Goal: Information Seeking & Learning: Learn about a topic

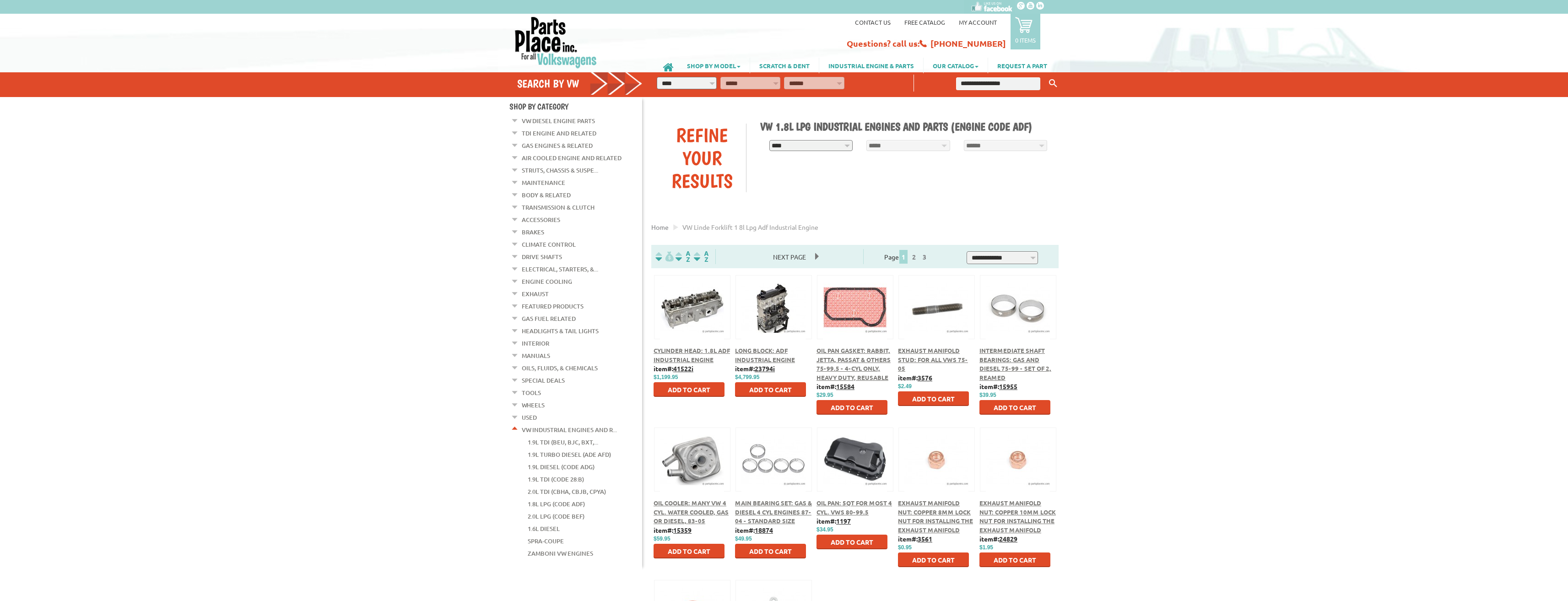
click at [772, 295] on div at bounding box center [774, 297] width 75 height 43
click at [769, 353] on span "Long Block: ADF Industrial Engine" at bounding box center [765, 355] width 60 height 17
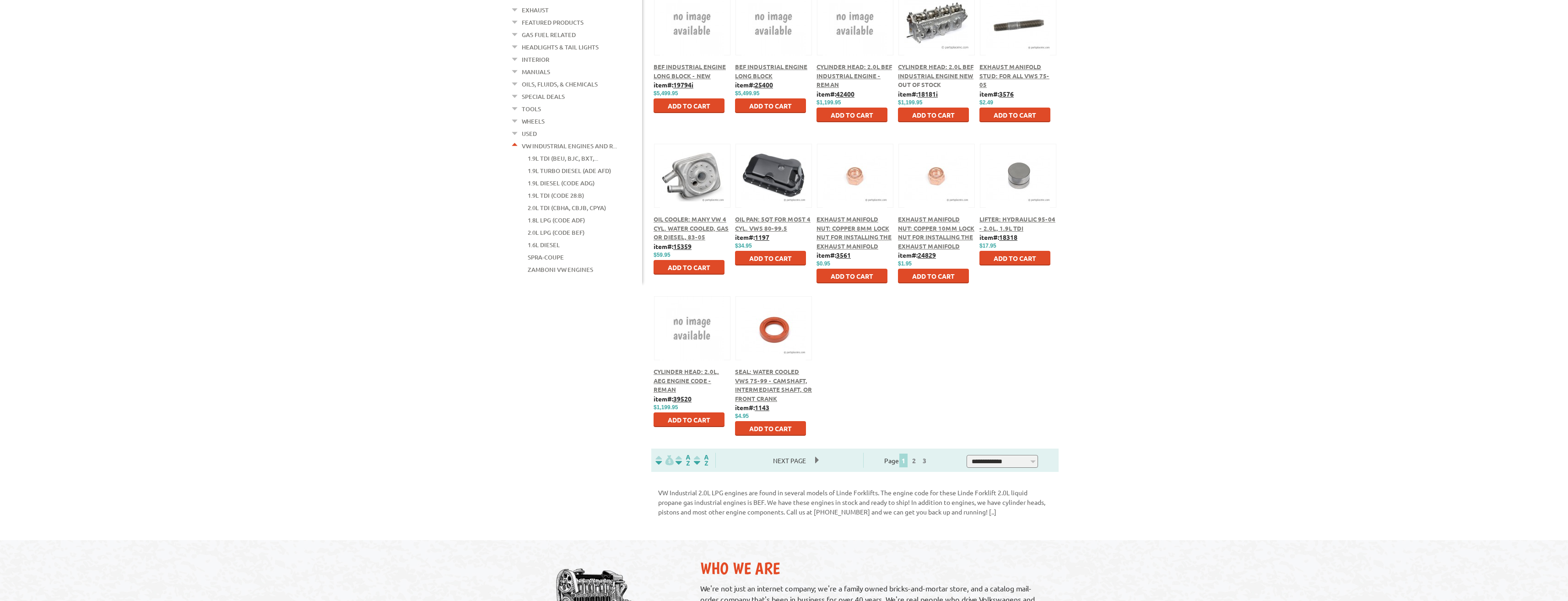
scroll to position [46, 0]
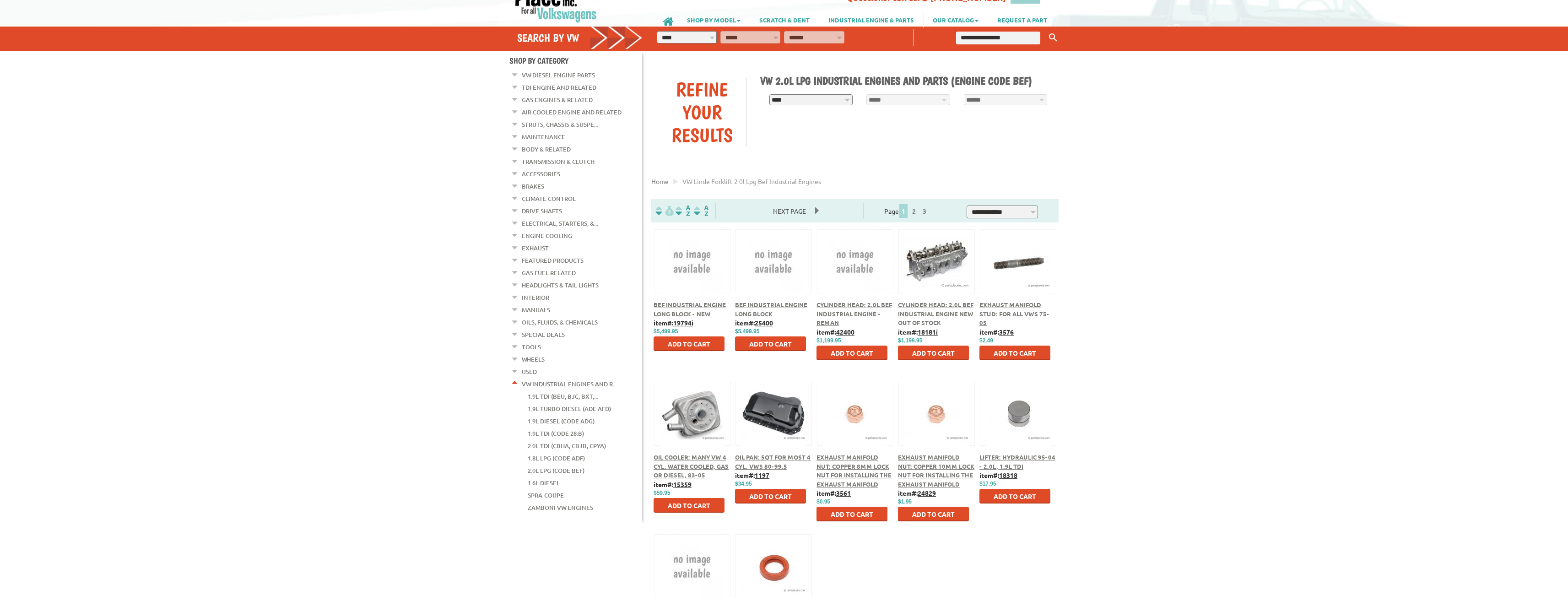
click at [943, 264] on button at bounding box center [936, 260] width 59 height 16
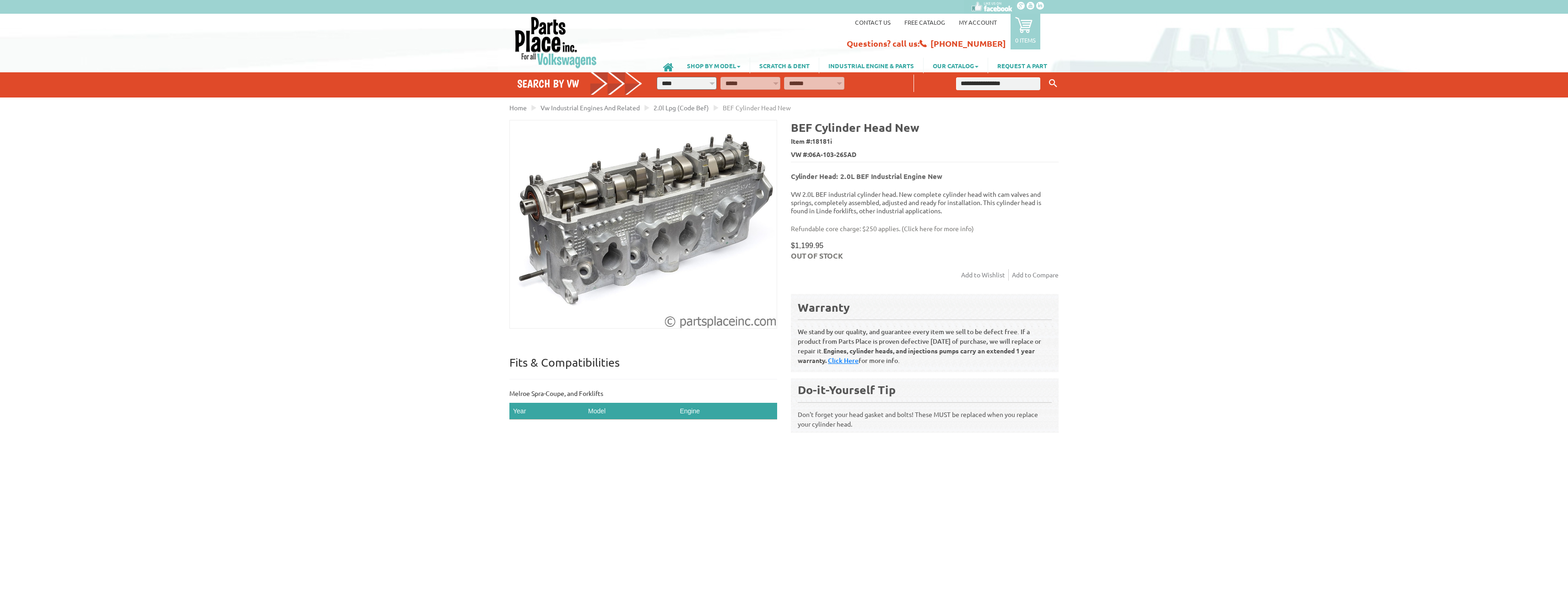
click at [1007, 82] on input "text" at bounding box center [998, 83] width 84 height 13
type input "**********"
click at [1046, 76] on button "Keyword Search" at bounding box center [1053, 83] width 14 height 15
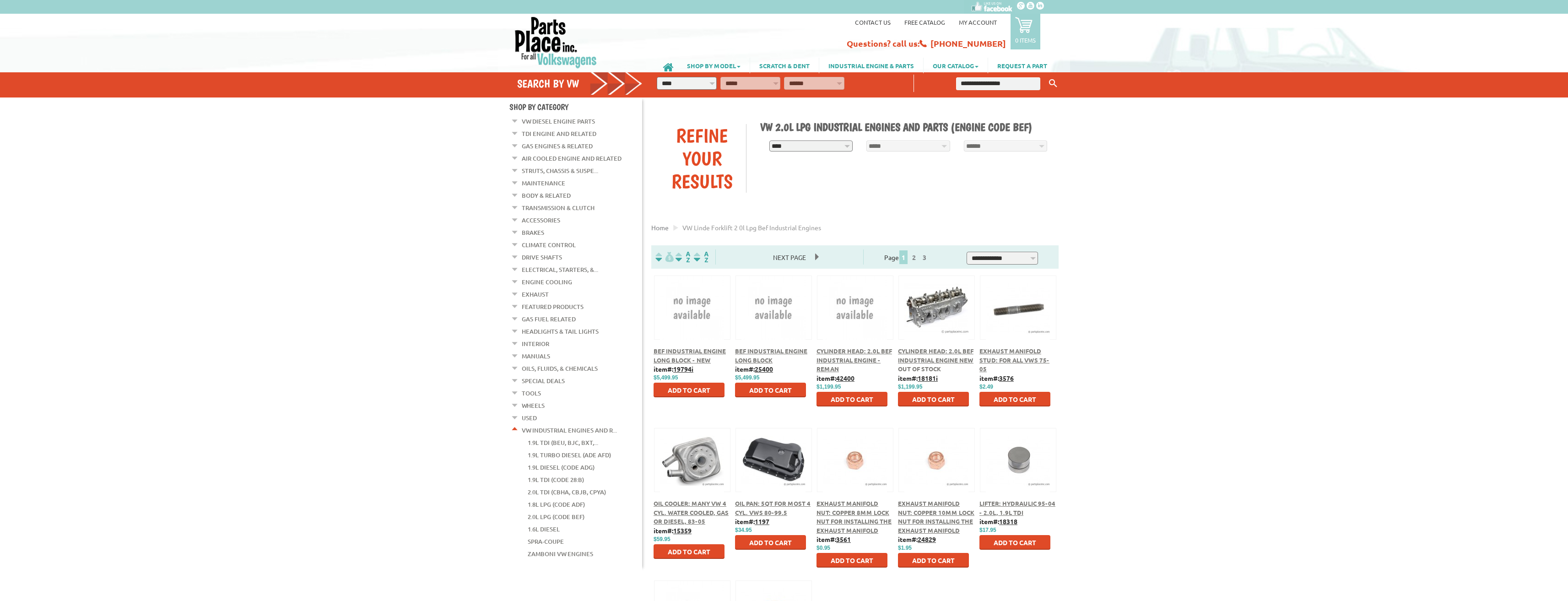
scroll to position [46, 0]
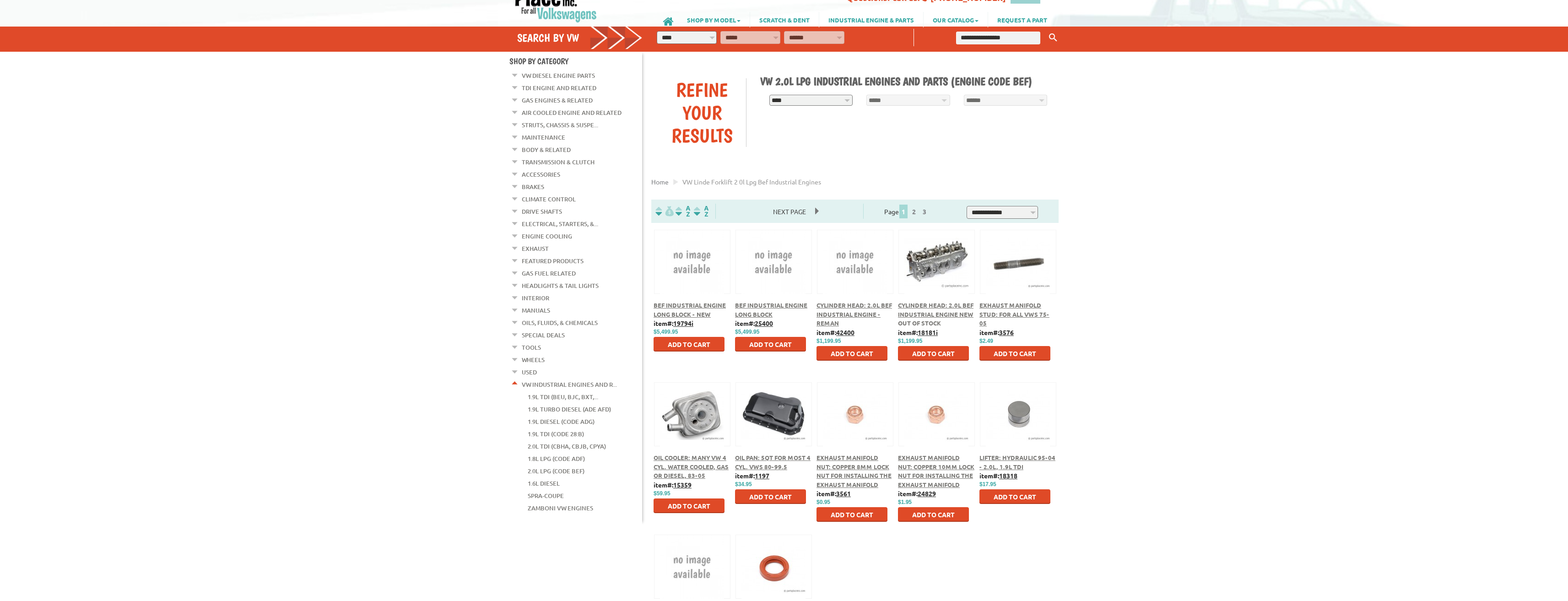
click at [561, 379] on link "VW Industrial Engines and R..." at bounding box center [569, 385] width 95 height 12
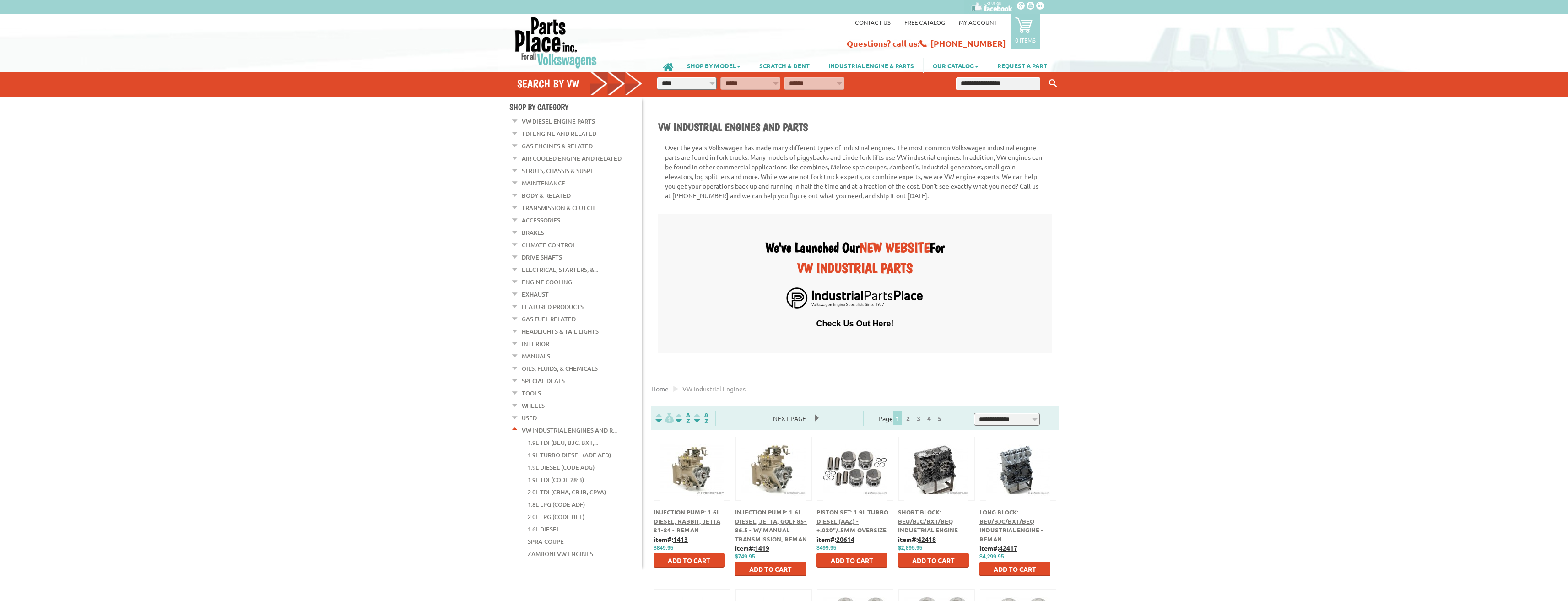
click at [1004, 418] on select "**********" at bounding box center [1007, 419] width 66 height 13
click at [659, 414] on img at bounding box center [665, 418] width 18 height 10
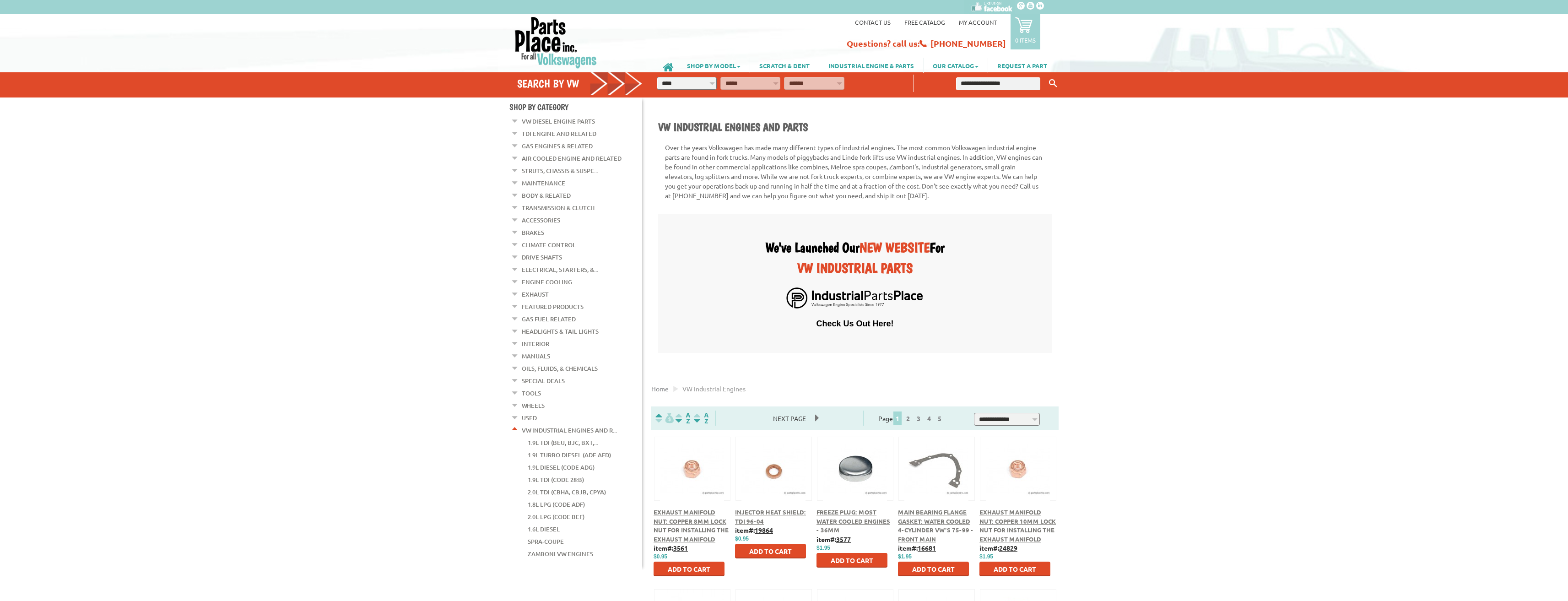
click at [659, 420] on img at bounding box center [665, 418] width 18 height 10
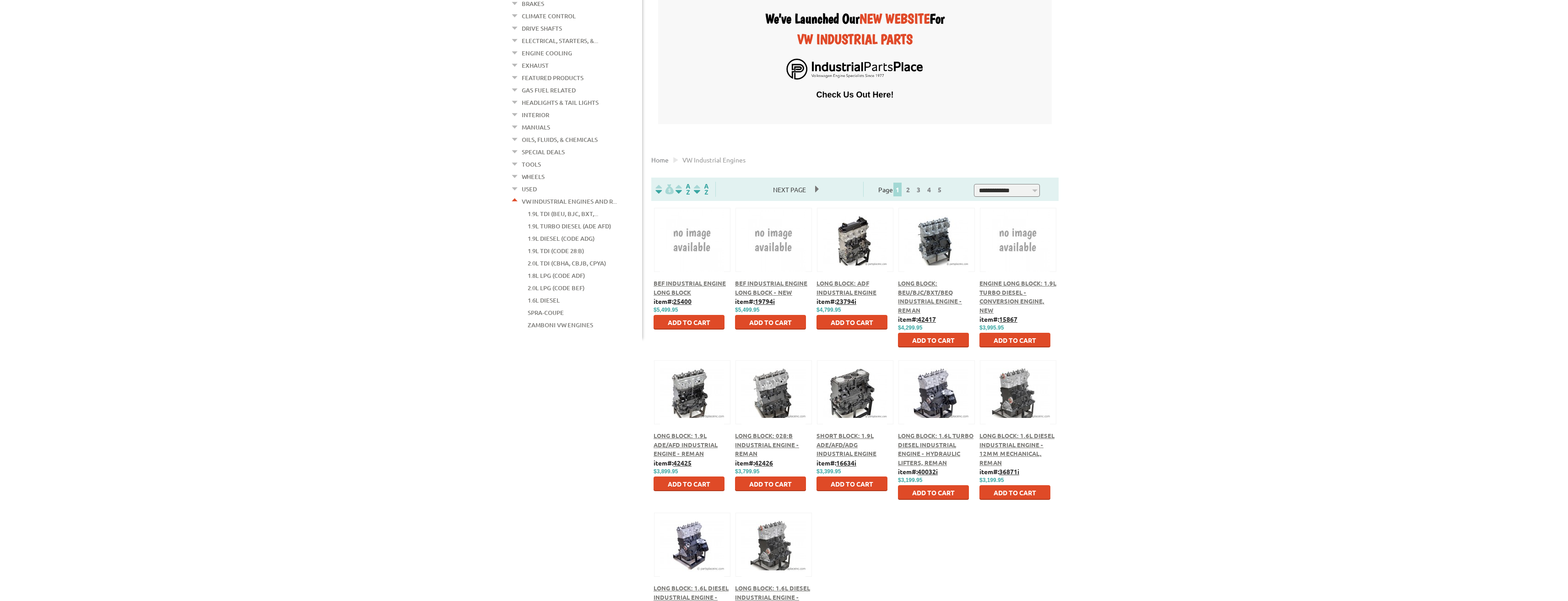
scroll to position [412, 0]
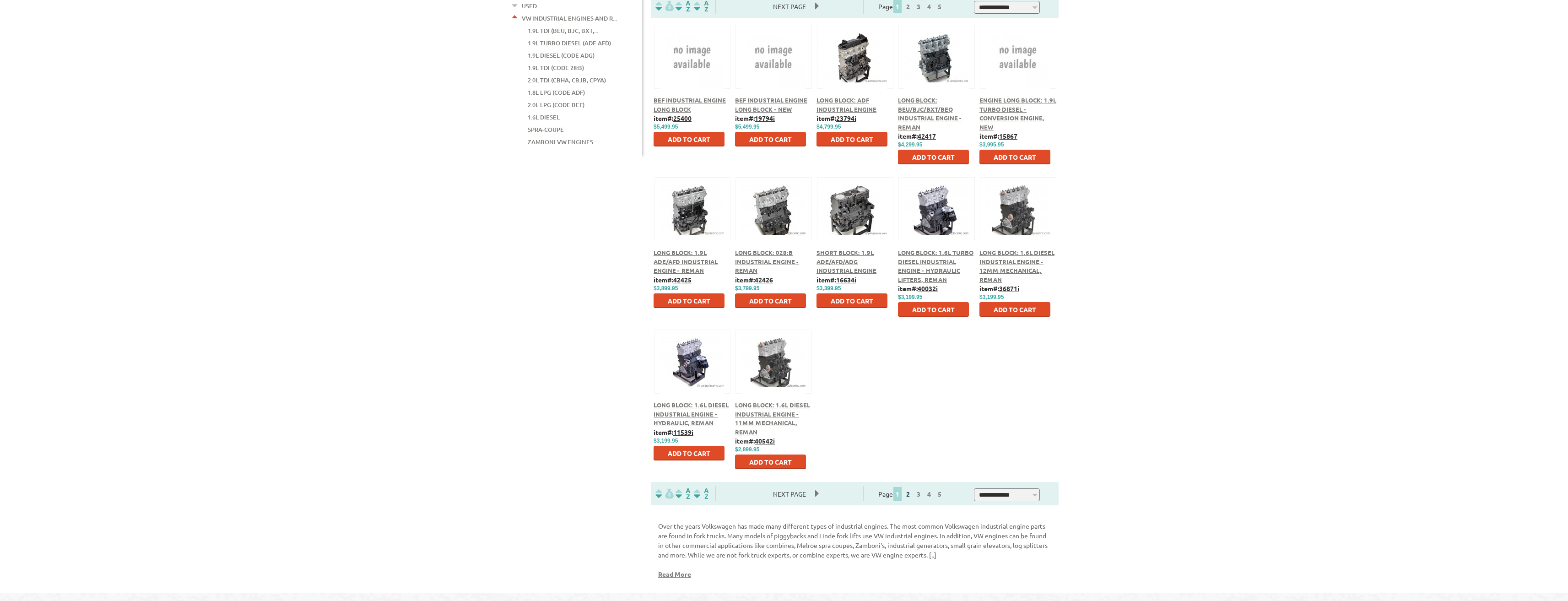
click at [912, 495] on link "2" at bounding box center [908, 494] width 9 height 9
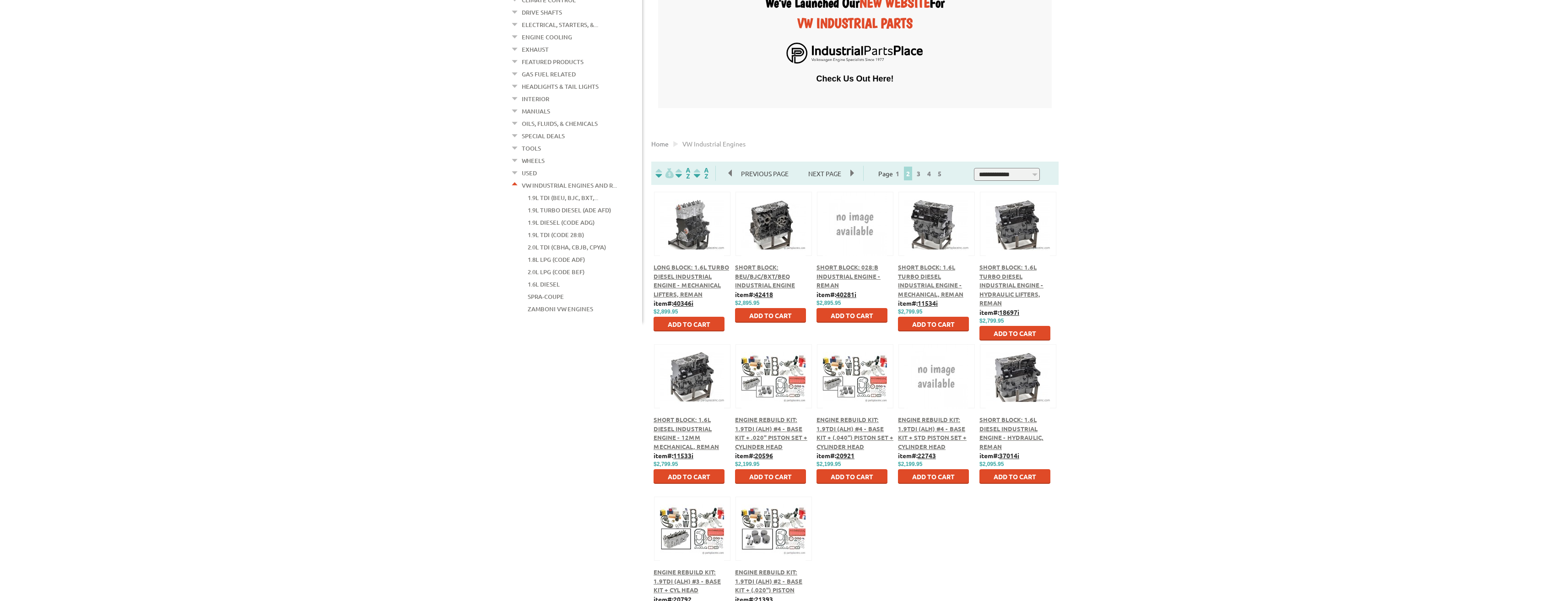
scroll to position [275, 0]
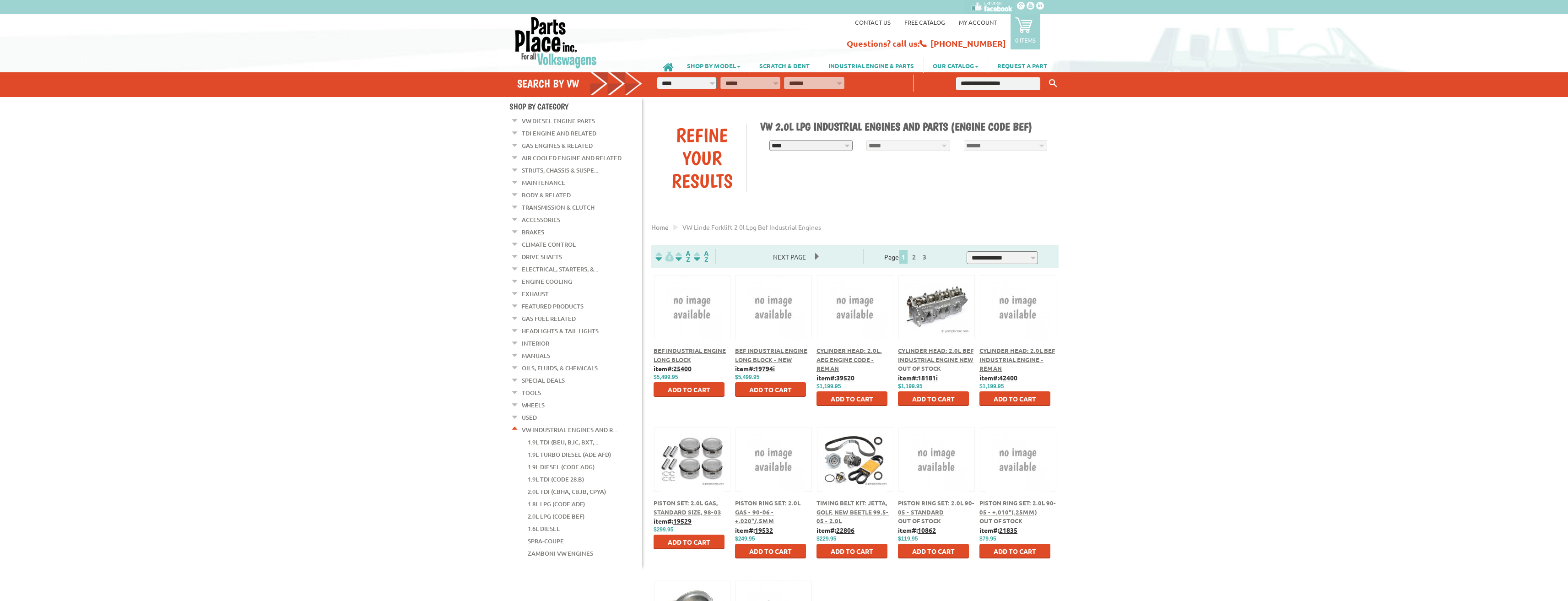
click at [780, 353] on span "Cylinder Head: 2.0L BEF Industrial Engine New" at bounding box center [936, 355] width 75 height 17
